Goal: Information Seeking & Learning: Find contact information

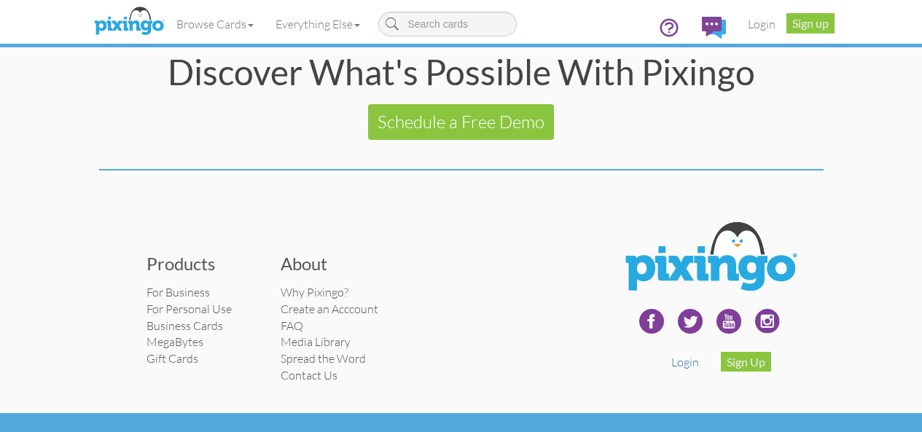
scroll to position [2991, 0]
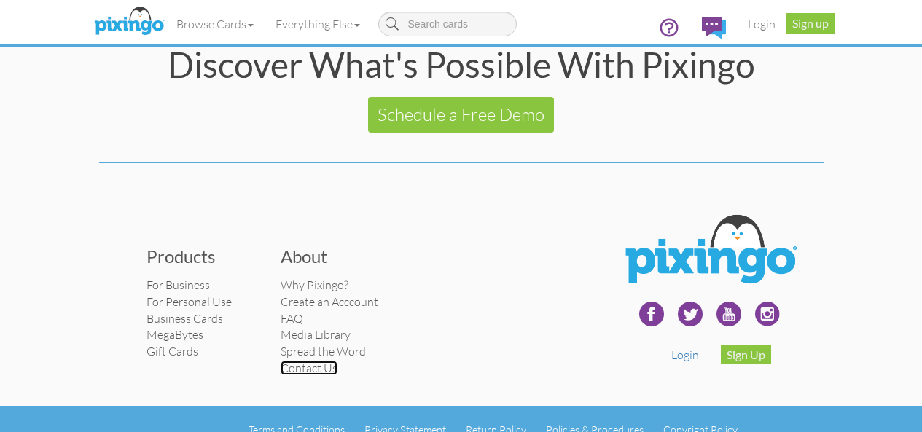
click at [280, 361] on link "Contact Us" at bounding box center [308, 368] width 57 height 15
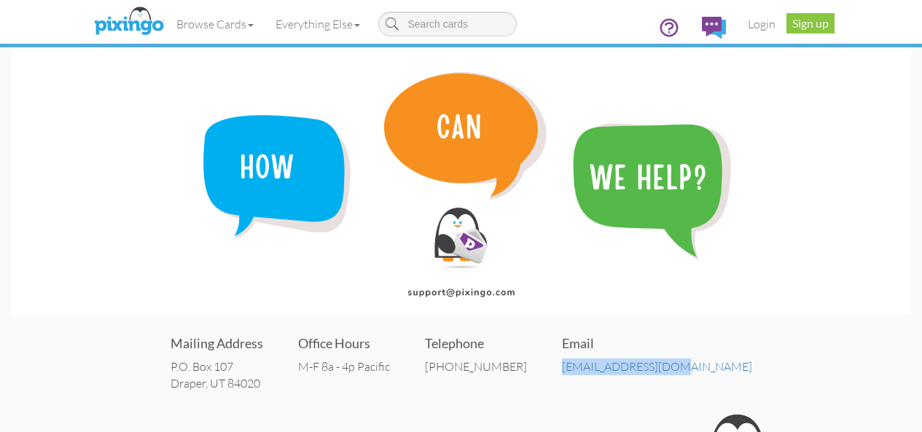
drag, startPoint x: 728, startPoint y: 374, endPoint x: 588, endPoint y: 369, distance: 140.0
click at [588, 369] on div "Mailing Address P.O. [STREET_ADDRESS] Office Hours M-F 8a - 4p Pacific Telephon…" at bounding box center [461, 361] width 900 height 87
copy link "[EMAIL_ADDRESS][DOMAIN_NAME]"
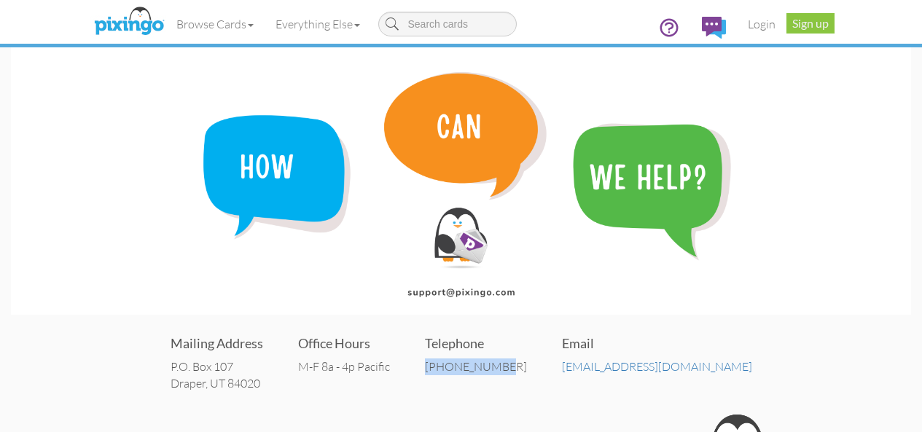
copy div "[PHONE_NUMBER]"
drag, startPoint x: 561, startPoint y: 377, endPoint x: 474, endPoint y: 393, distance: 88.9
click at [474, 393] on div "Mailing Address P.O. [STREET_ADDRESS] Office Hours M-F 8a - 4p Pacific Telephon…" at bounding box center [461, 361] width 900 height 87
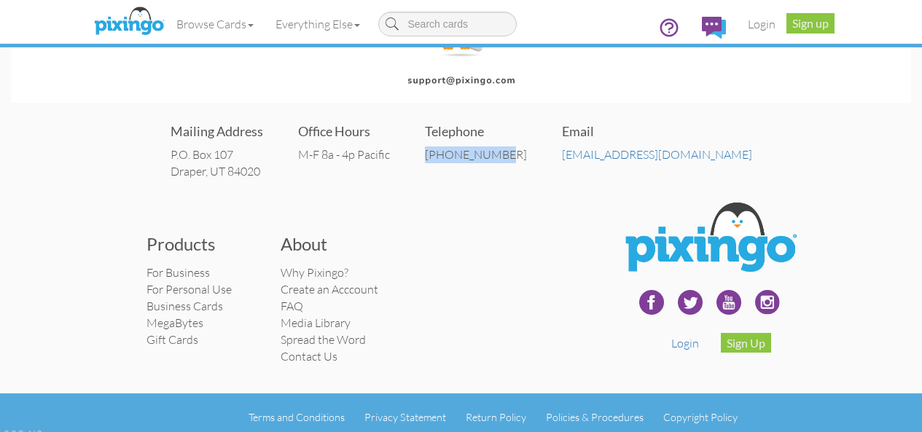
scroll to position [221, 0]
